Goal: Task Accomplishment & Management: Manage account settings

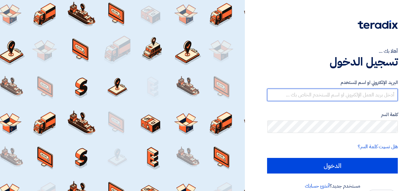
drag, startPoint x: 397, startPoint y: 93, endPoint x: 398, endPoint y: 90, distance: 3.3
click at [397, 93] on input "text" at bounding box center [332, 95] width 131 height 13
type input "answahdan@hotmail.com"
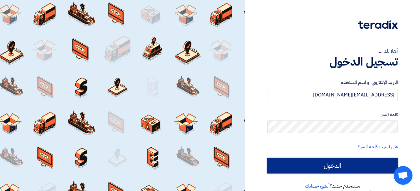
click at [337, 163] on input "الدخول" at bounding box center [332, 166] width 131 height 16
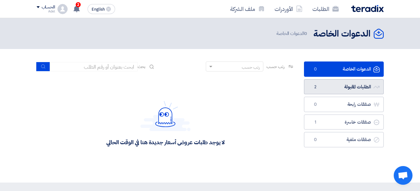
click at [347, 87] on link "الطلبات المقبولة الطلبات المقبولة 2" at bounding box center [344, 86] width 80 height 15
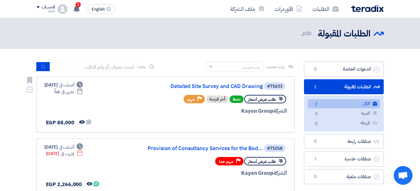
click at [198, 100] on icon "Priority" at bounding box center [199, 99] width 4 height 4
click at [210, 100] on div "أخر فرصة" at bounding box center [217, 100] width 22 height 8
click at [237, 100] on span "نشط" at bounding box center [237, 100] width 14 height 8
click at [247, 88] on link "Detailed Site Survey and CAD Drawing" at bounding box center [200, 87] width 125 height 6
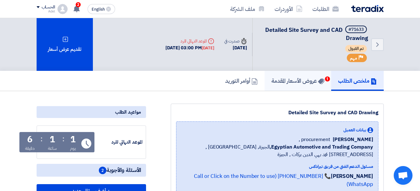
click at [297, 81] on h5 "عروض الأسعار المقدمة 1" at bounding box center [298, 80] width 53 height 7
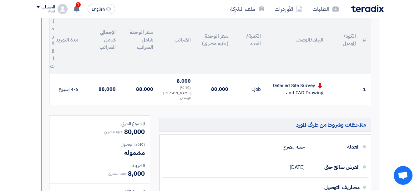
scroll to position [188, 0]
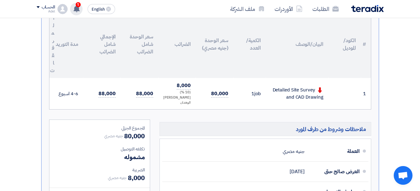
click at [81, 9] on div "1 تم مشاهدة العرض المقدم للطلب "Detailed Site Survey and CAD Drawing" من قبل ال…" at bounding box center [76, 9] width 13 height 13
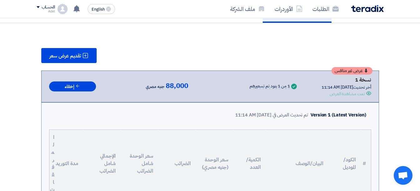
scroll to position [63, 0]
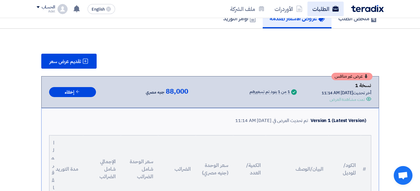
click at [328, 10] on link "الطلبات" at bounding box center [326, 9] width 36 height 15
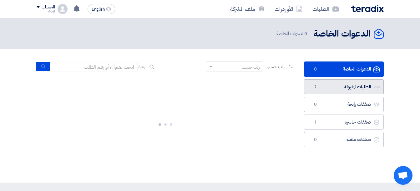
click at [339, 84] on link "الطلبات المقبولة الطلبات المقبولة 2" at bounding box center [344, 86] width 80 height 15
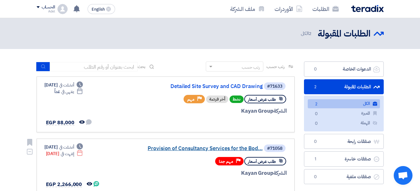
click at [245, 150] on link "Provision of Consultancy Services for the Bod..." at bounding box center [200, 149] width 125 height 6
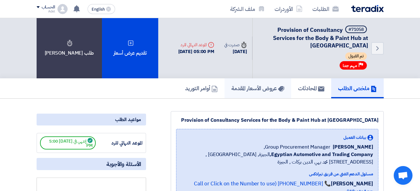
click at [266, 91] on h5 "عروض الأسعار المقدمة" at bounding box center [258, 88] width 53 height 7
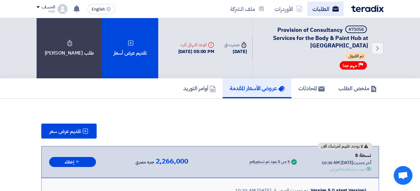
click at [324, 8] on link "الطلبات" at bounding box center [326, 9] width 36 height 15
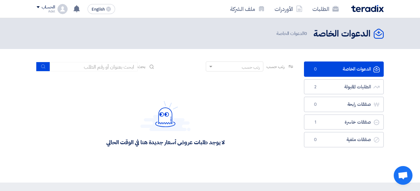
click at [416, 87] on section "الدعوات الخاصة الدعوات الخاصة 0 الطلبات المقبولة الطلبات المقبولة 2 صفقات رابحة…" at bounding box center [210, 116] width 420 height 134
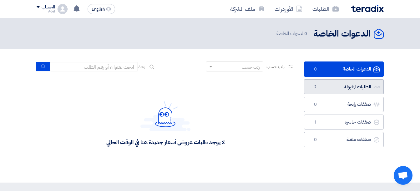
click at [325, 88] on link "الطلبات المقبولة الطلبات المقبولة 2" at bounding box center [344, 86] width 80 height 15
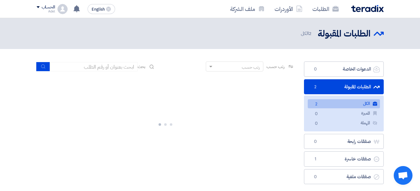
click at [318, 104] on span "2" at bounding box center [317, 104] width 8 height 7
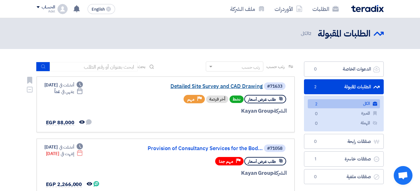
click at [248, 85] on link "Detailed Site Survey and CAD Drawing" at bounding box center [200, 87] width 125 height 6
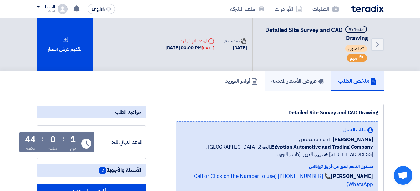
click at [287, 79] on h5 "عروض الأسعار المقدمة" at bounding box center [298, 80] width 53 height 7
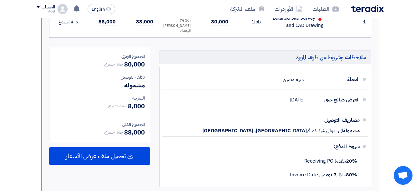
scroll to position [282, 0]
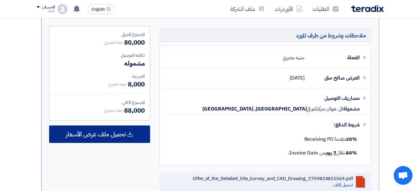
click at [102, 133] on span "تحميل ملف عرض الأسعار" at bounding box center [96, 135] width 60 height 6
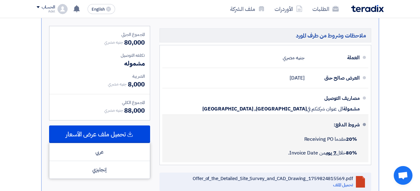
click at [169, 136] on div "20% مقدما Receiving PO" at bounding box center [263, 140] width 192 height 14
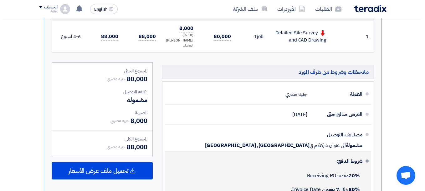
scroll to position [94, 0]
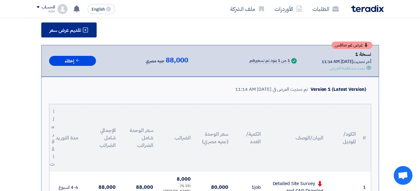
click at [80, 28] on span "تقديم عرض سعر" at bounding box center [65, 30] width 32 height 5
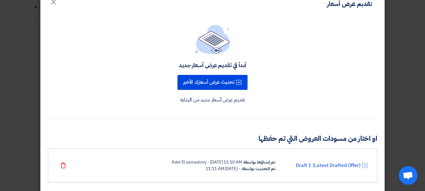
scroll to position [29, 0]
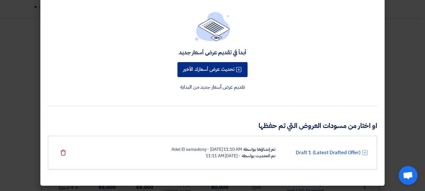
click at [228, 62] on button "تحديث عرض أسعارك الأخير" at bounding box center [212, 69] width 70 height 15
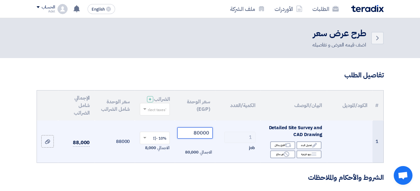
click at [243, 139] on tr "1 Detailed Site Survey and CAD Drawing Edit تعديل البند Alternative اقترح بدائل…" at bounding box center [210, 142] width 347 height 42
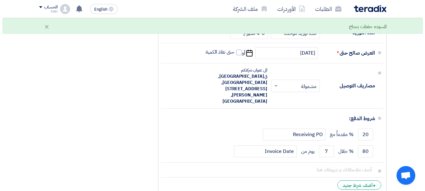
scroll to position [245, 0]
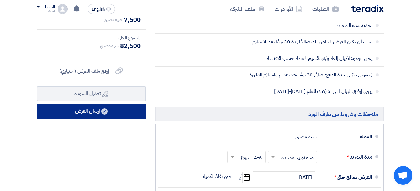
type input "75000"
click at [127, 119] on button "إرسال العرض" at bounding box center [92, 111] width 110 height 15
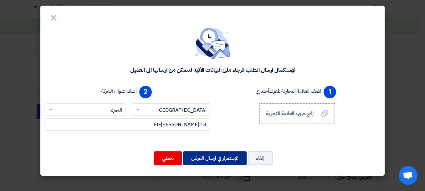
click at [220, 160] on button "الإستمرار في ارسال العرض" at bounding box center [215, 159] width 64 height 14
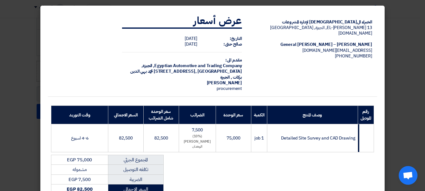
scroll to position [97, 0]
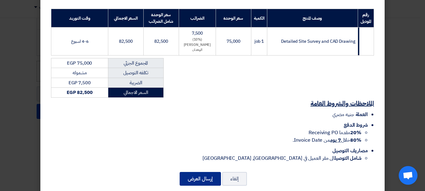
click at [211, 172] on button "إرسال العرض" at bounding box center [200, 179] width 41 height 14
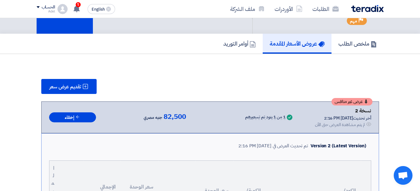
scroll to position [28, 0]
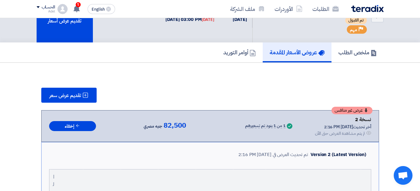
click at [353, 111] on span "عرض غير منافس" at bounding box center [349, 111] width 28 height 4
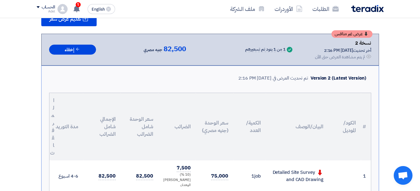
scroll to position [0, 0]
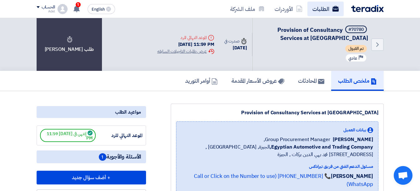
click at [327, 12] on link "الطلبات" at bounding box center [326, 9] width 36 height 15
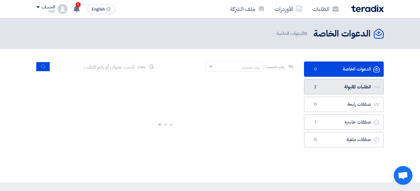
click at [356, 87] on link "الطلبات المقبولة الطلبات المقبولة 2" at bounding box center [344, 86] width 80 height 15
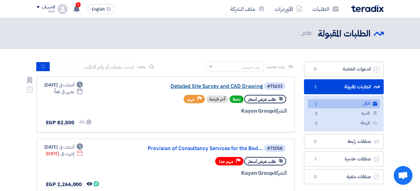
click at [212, 86] on link "Detailed Site Survey and CAD Drawing" at bounding box center [200, 87] width 125 height 6
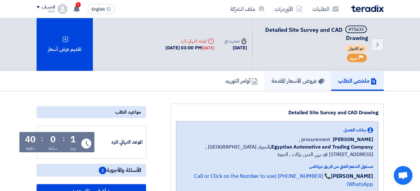
click at [294, 80] on h5 "عروض الأسعار المقدمة" at bounding box center [298, 80] width 53 height 7
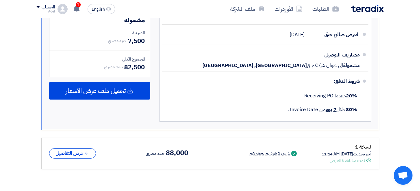
scroll to position [344, 0]
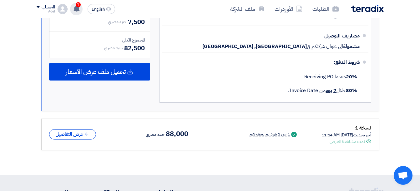
click at [80, 7] on icon at bounding box center [76, 8] width 7 height 7
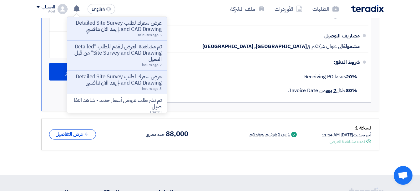
click at [124, 33] on p "عرض سعرك لطلب Detailed Site Survey and CAD Drawing لم يعد الان تنافسي" at bounding box center [116, 26] width 89 height 13
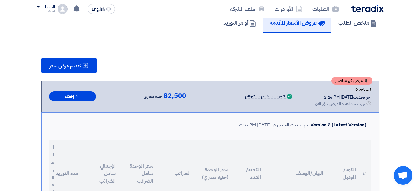
scroll to position [43, 0]
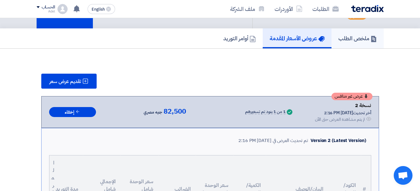
click at [359, 41] on h5 "ملخص الطلب" at bounding box center [358, 38] width 38 height 7
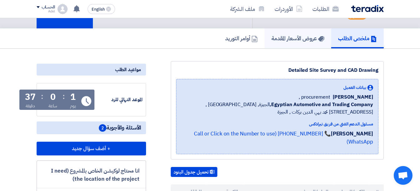
click at [306, 36] on h5 "عروض الأسعار المقدمة" at bounding box center [298, 38] width 53 height 7
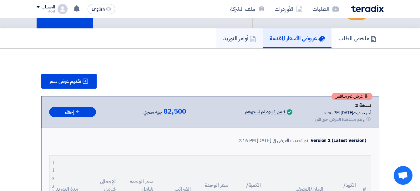
click at [241, 38] on h5 "أوامر التوريد" at bounding box center [239, 38] width 33 height 7
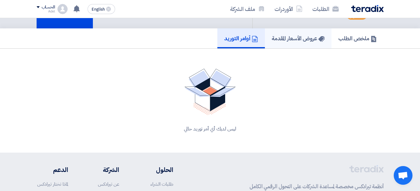
click at [306, 41] on h5 "عروض الأسعار المقدمة" at bounding box center [298, 38] width 53 height 7
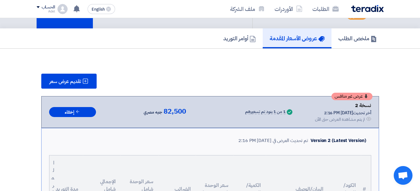
click at [368, 11] on img at bounding box center [367, 8] width 33 height 7
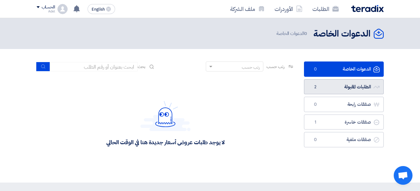
click at [339, 89] on link "الطلبات المقبولة الطلبات المقبولة 2" at bounding box center [344, 86] width 80 height 15
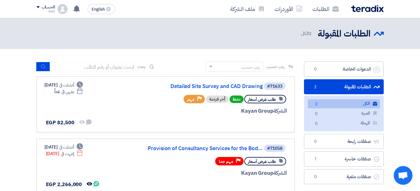
click at [342, 34] on h2 "الطلبات المقبولة" at bounding box center [344, 34] width 53 height 12
click at [244, 7] on link "ملف الشركة" at bounding box center [247, 9] width 44 height 15
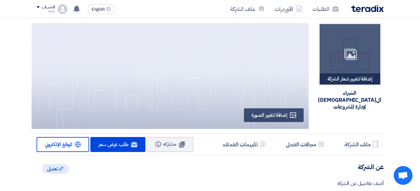
click at [361, 80] on div "إضافة/تغيير شعار الشركة Image" at bounding box center [350, 79] width 61 height 11
type input "C:\fakepath\logo epm Final.jpg"
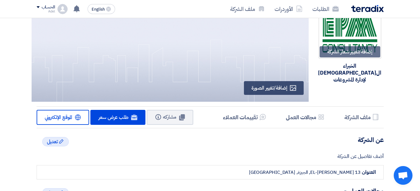
scroll to position [63, 0]
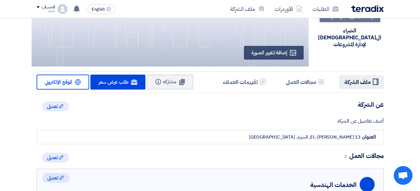
click at [360, 84] on h5 "ملف الشركة" at bounding box center [358, 82] width 26 height 7
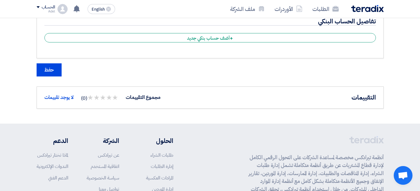
scroll to position [562, 0]
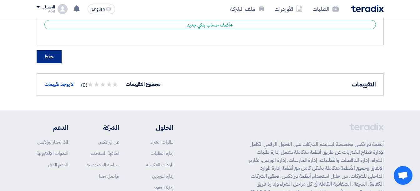
click at [48, 51] on button "حفظ" at bounding box center [49, 56] width 25 height 13
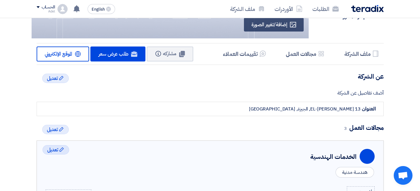
scroll to position [0, 0]
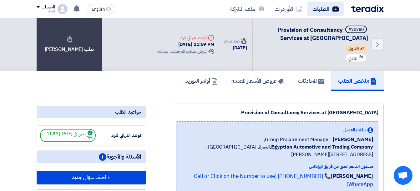
click at [327, 5] on link "الطلبات" at bounding box center [326, 9] width 36 height 15
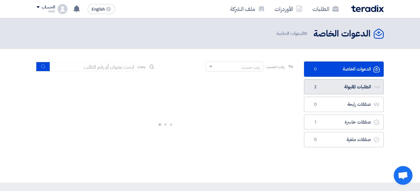
click at [355, 87] on link "الطلبات المقبولة الطلبات المقبولة 2" at bounding box center [344, 86] width 80 height 15
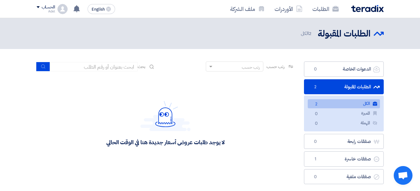
click at [320, 105] on span "2" at bounding box center [317, 104] width 8 height 7
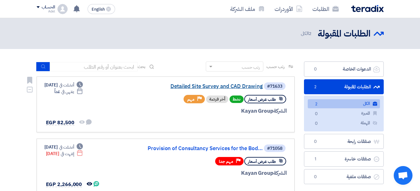
click at [209, 86] on link "Detailed Site Survey and CAD Drawing" at bounding box center [200, 87] width 125 height 6
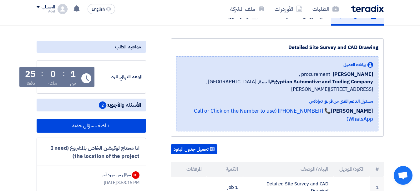
scroll to position [31, 0]
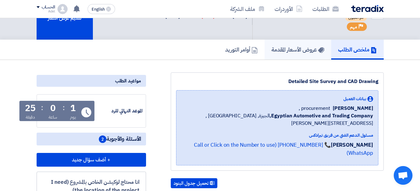
click at [289, 54] on link "عروض الأسعار المقدمة" at bounding box center [298, 50] width 67 height 20
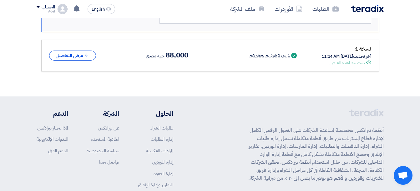
scroll to position [438, 0]
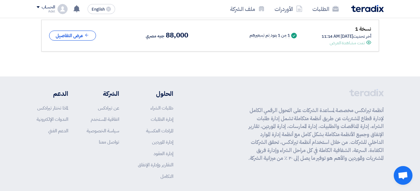
click at [171, 36] on span "88,000" at bounding box center [177, 36] width 22 height 8
click at [84, 31] on button "عرض التفاصيل" at bounding box center [72, 36] width 47 height 10
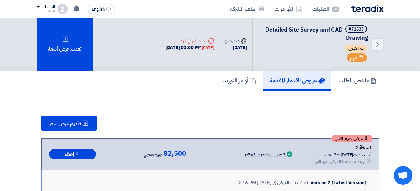
scroll to position [0, 0]
